Goal: Navigation & Orientation: Find specific page/section

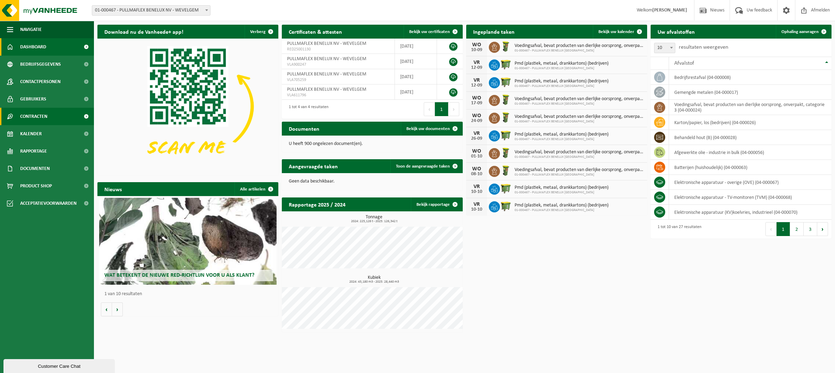
click at [31, 118] on span "Contracten" at bounding box center [33, 116] width 27 height 17
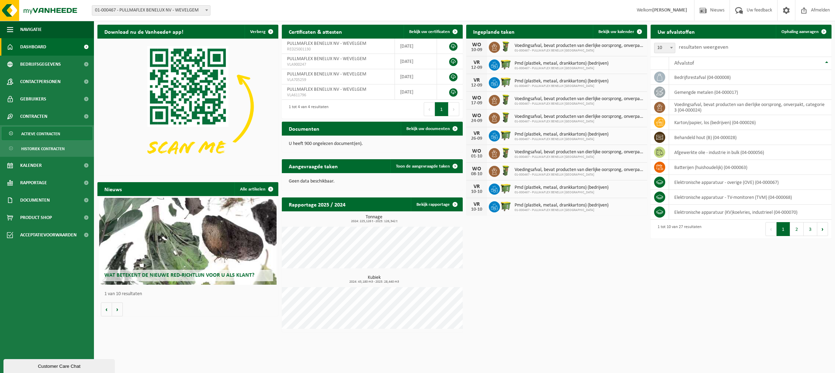
click at [34, 132] on span "Actieve contracten" at bounding box center [40, 133] width 39 height 13
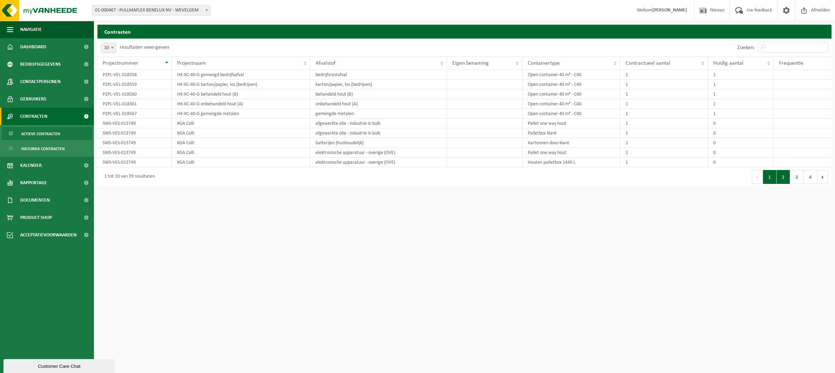
click at [784, 179] on button "2" at bounding box center [783, 177] width 14 height 14
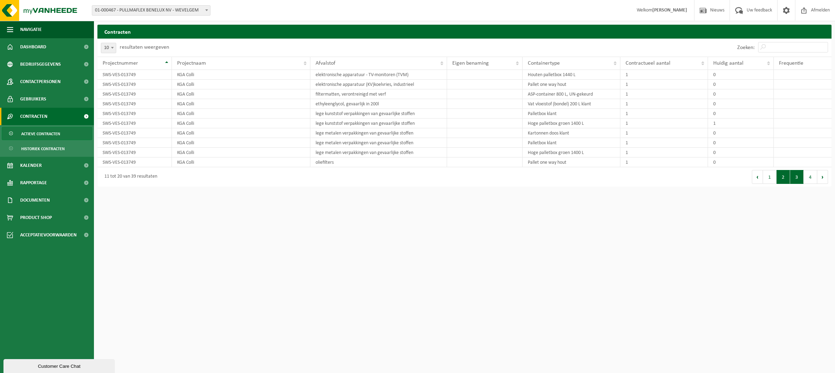
click at [795, 181] on button "3" at bounding box center [797, 177] width 14 height 14
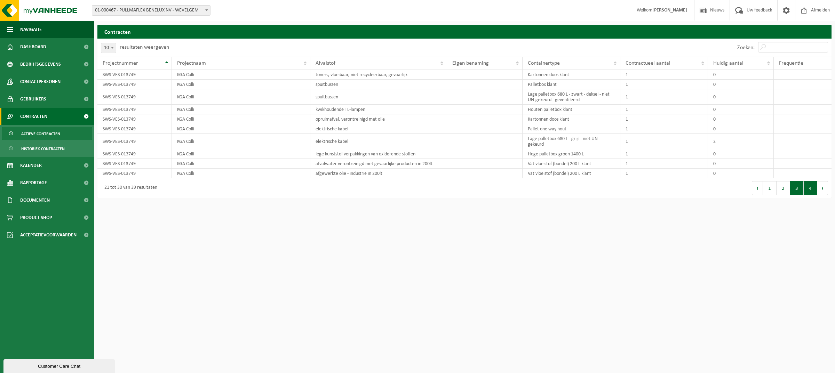
click at [808, 192] on button "4" at bounding box center [810, 188] width 14 height 14
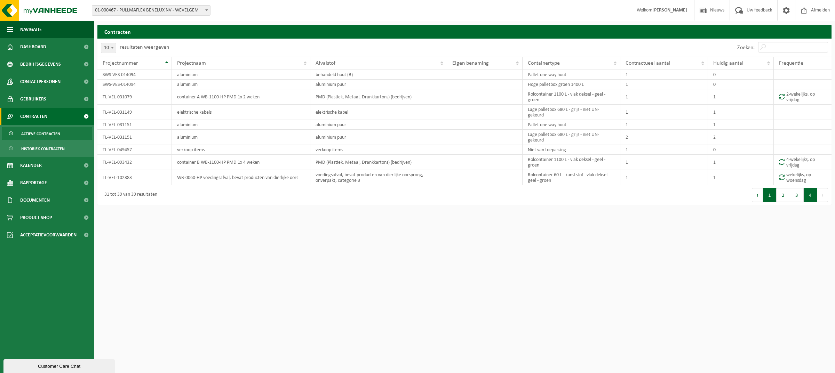
click at [768, 200] on button "1" at bounding box center [770, 195] width 14 height 14
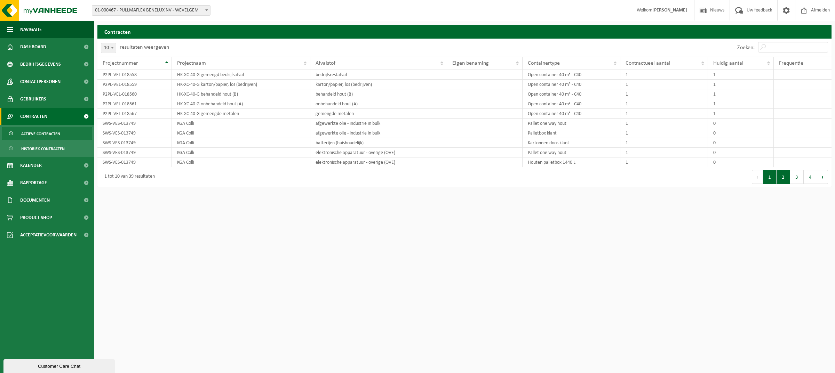
click at [783, 181] on button "2" at bounding box center [783, 177] width 14 height 14
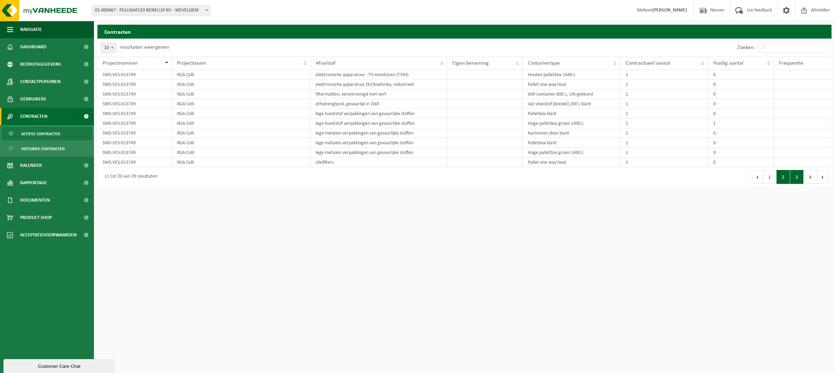
click at [795, 179] on button "3" at bounding box center [797, 177] width 14 height 14
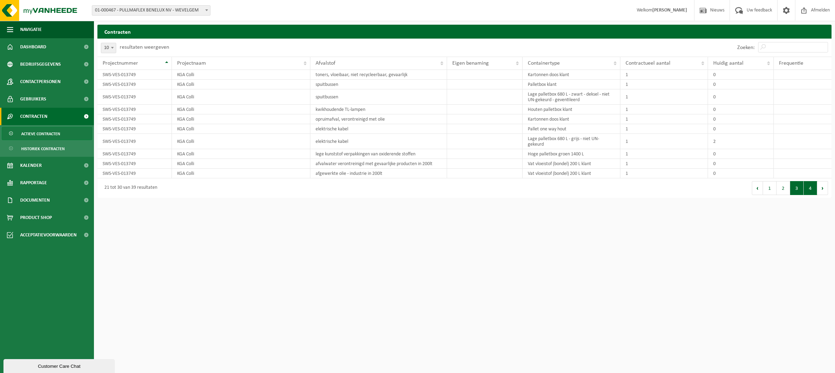
click at [809, 190] on button "4" at bounding box center [810, 188] width 14 height 14
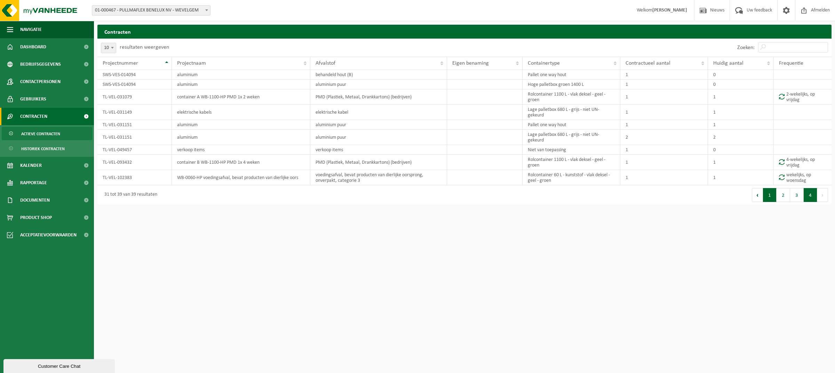
click at [767, 195] on button "1" at bounding box center [770, 195] width 14 height 14
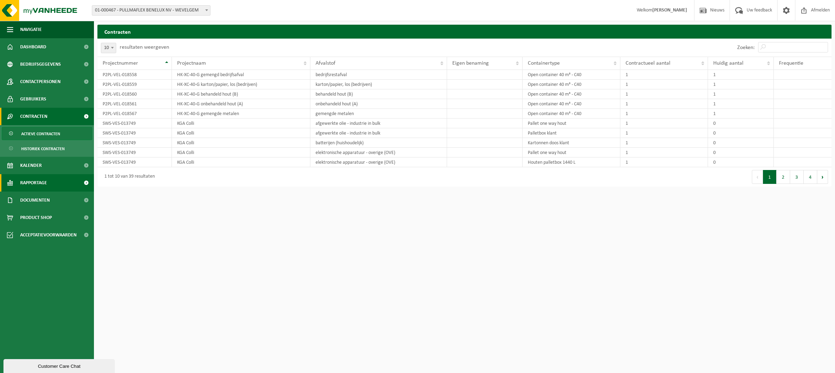
click at [35, 184] on span "Rapportage" at bounding box center [33, 182] width 27 height 17
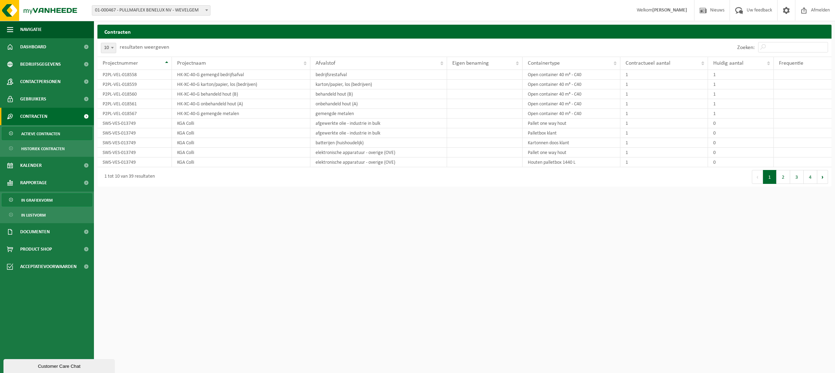
click at [37, 199] on span "In grafiekvorm" at bounding box center [36, 200] width 31 height 13
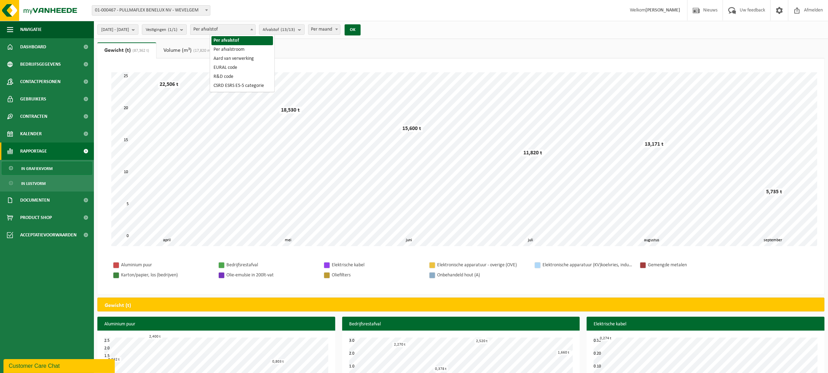
click at [253, 30] on b at bounding box center [251, 30] width 3 height 2
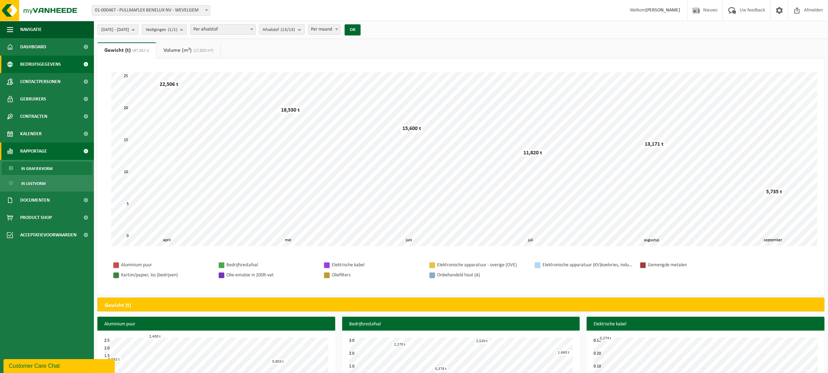
click at [37, 64] on span "Bedrijfsgegevens" at bounding box center [40, 64] width 41 height 17
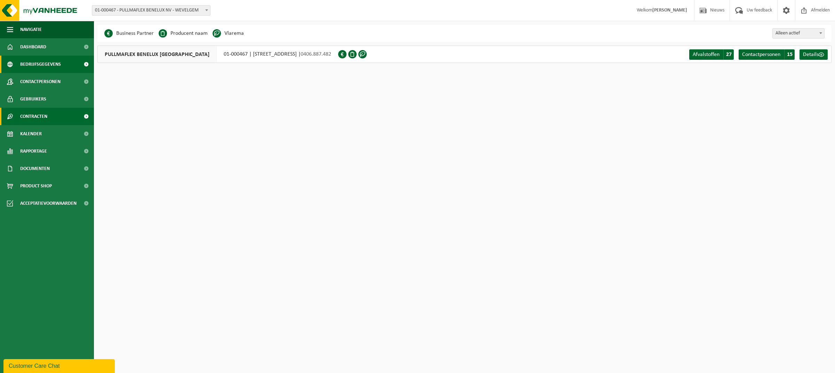
click at [35, 115] on span "Contracten" at bounding box center [33, 116] width 27 height 17
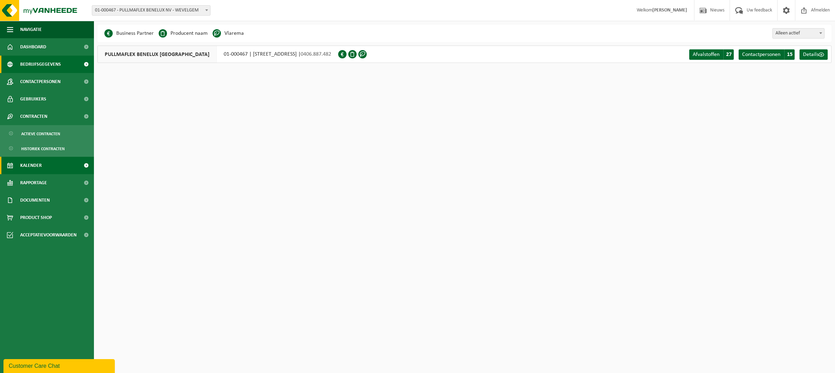
click at [36, 162] on span "Kalender" at bounding box center [31, 165] width 22 height 17
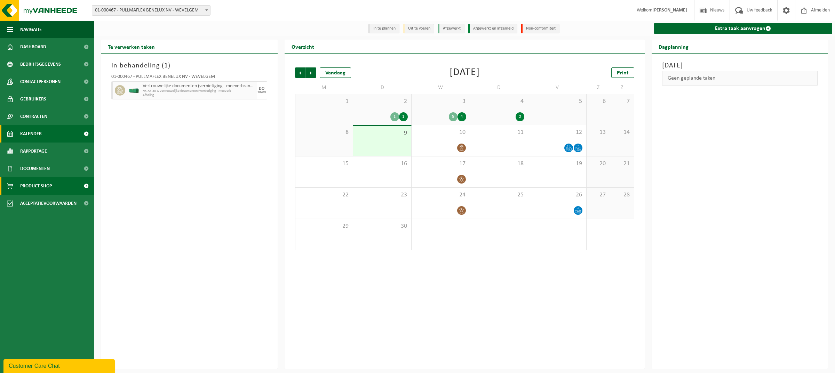
click at [38, 185] on span "Product Shop" at bounding box center [36, 185] width 32 height 17
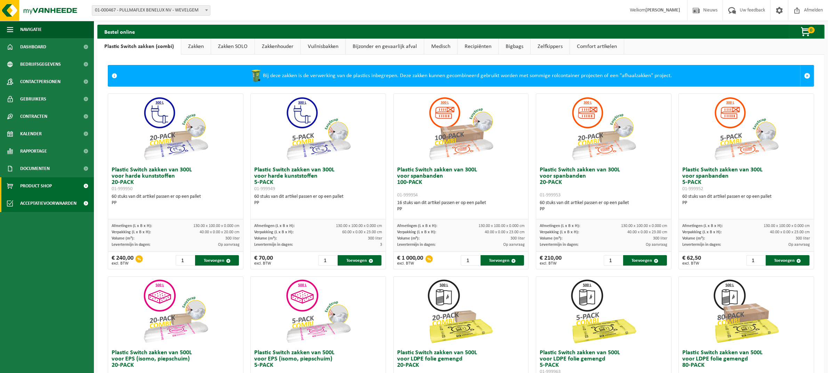
click at [42, 205] on span "Acceptatievoorwaarden" at bounding box center [48, 203] width 56 height 17
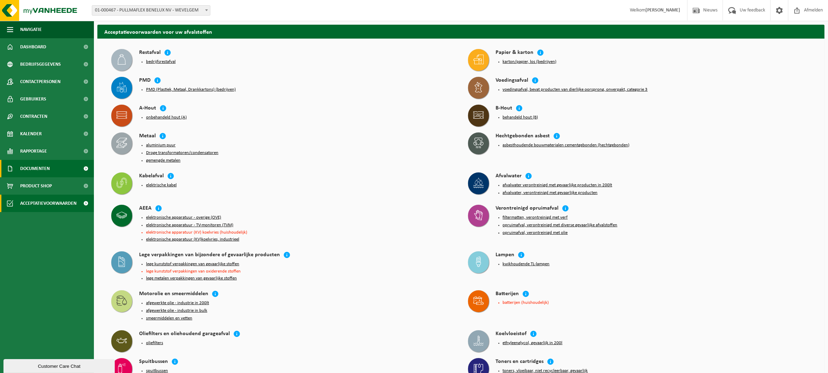
click at [39, 169] on span "Documenten" at bounding box center [35, 168] width 30 height 17
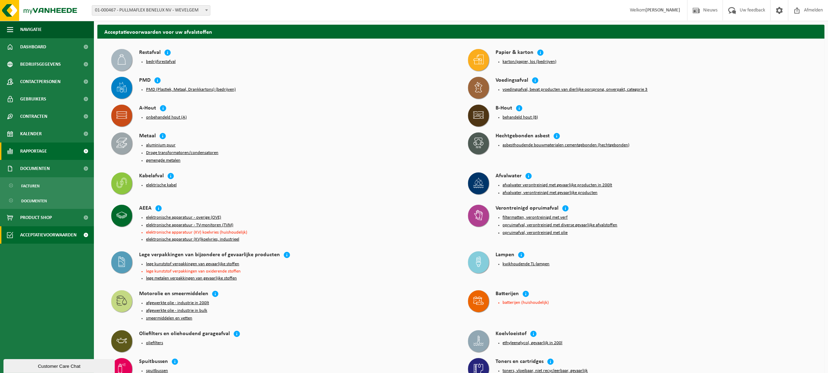
click at [36, 152] on span "Rapportage" at bounding box center [33, 151] width 27 height 17
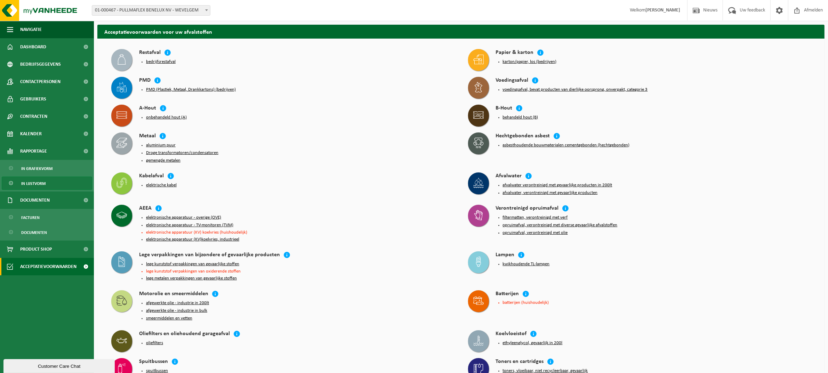
click at [32, 182] on span "In lijstvorm" at bounding box center [33, 183] width 24 height 13
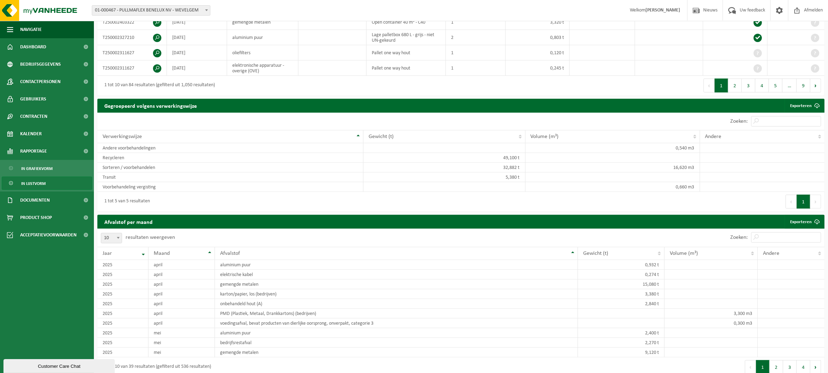
scroll to position [261, 0]
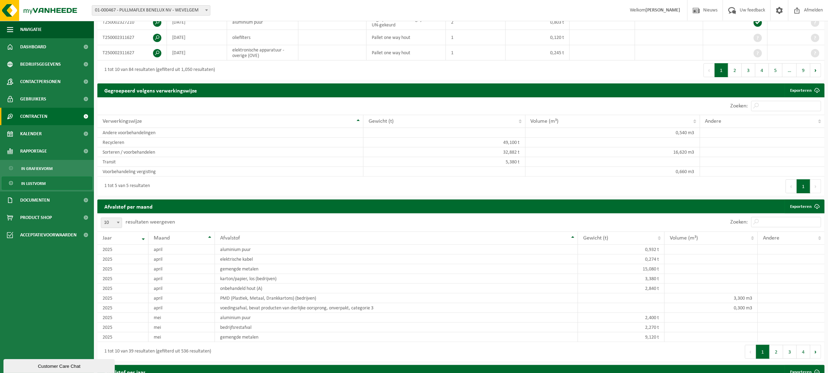
click at [32, 118] on span "Contracten" at bounding box center [33, 116] width 27 height 17
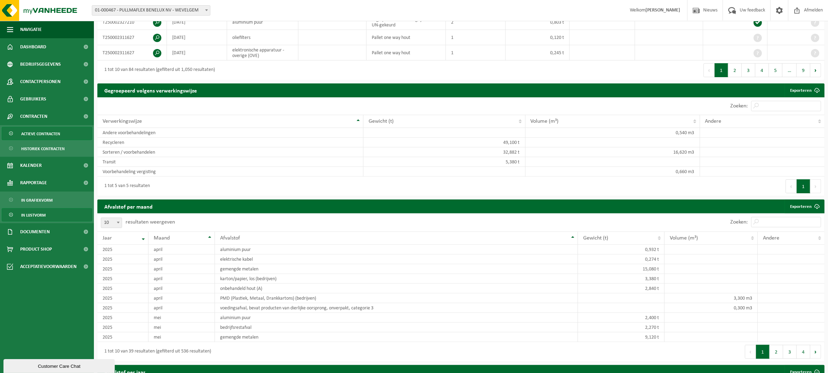
click at [35, 134] on span "Actieve contracten" at bounding box center [40, 133] width 39 height 13
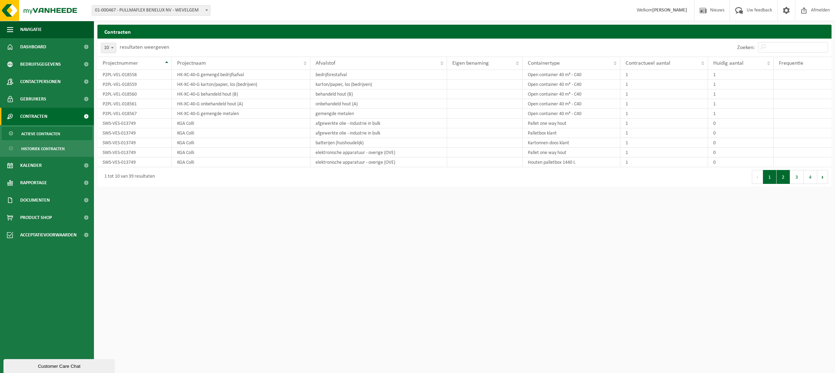
click at [783, 178] on button "2" at bounding box center [783, 177] width 14 height 14
